Goal: Transaction & Acquisition: Obtain resource

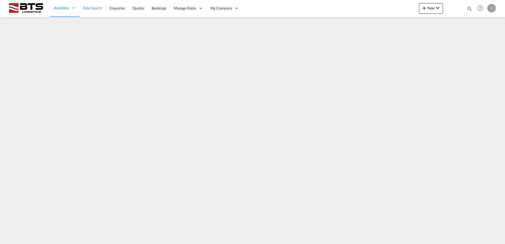
click at [88, 8] on span "Rate Search" at bounding box center [92, 8] width 19 height 4
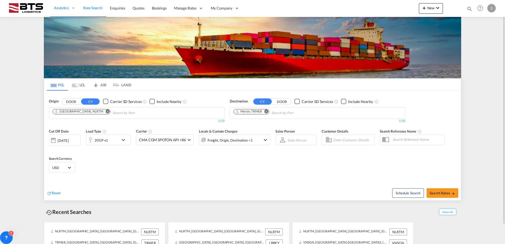
click at [106, 111] on md-icon "Remove" at bounding box center [108, 111] width 4 height 4
click at [90, 113] on body "Analytics Reports Dashboard Rate Search Enquiries Quotes Bookings" at bounding box center [252, 122] width 505 height 244
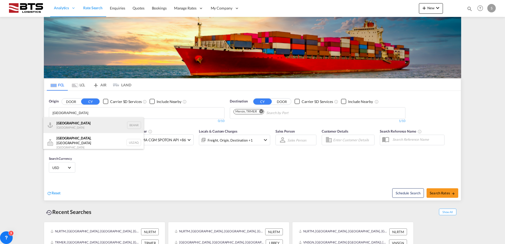
type input "[GEOGRAPHIC_DATA]"
click at [82, 125] on div "Antwerp [GEOGRAPHIC_DATA] BEANR" at bounding box center [93, 125] width 100 height 16
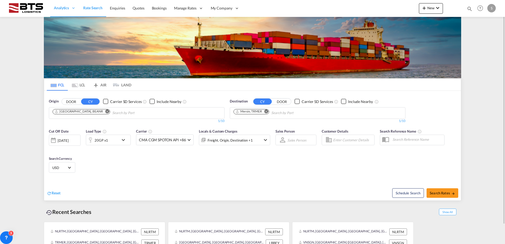
click at [267, 111] on md-icon "Remove" at bounding box center [266, 111] width 4 height 4
click at [267, 111] on body "Analytics Reports Dashboard Rate Search Enquiries Quotes Bookings" at bounding box center [252, 122] width 505 height 244
type input "nhava"
click at [269, 124] on div "[PERSON_NAME] ( [GEOGRAPHIC_DATA]) [GEOGRAPHIC_DATA] [GEOGRAPHIC_DATA]" at bounding box center [274, 125] width 100 height 16
click at [437, 191] on span "Search Rates" at bounding box center [441, 193] width 25 height 4
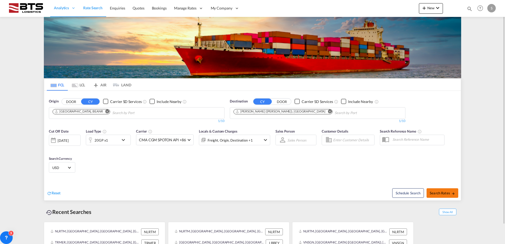
type input "BEANR to INNSA / [DATE]"
